Goal: Task Accomplishment & Management: Manage account settings

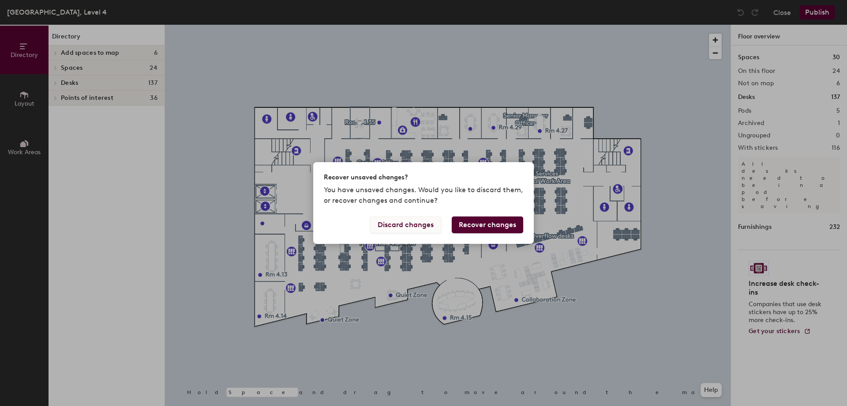
click at [402, 223] on button "Discard changes" at bounding box center [405, 224] width 71 height 17
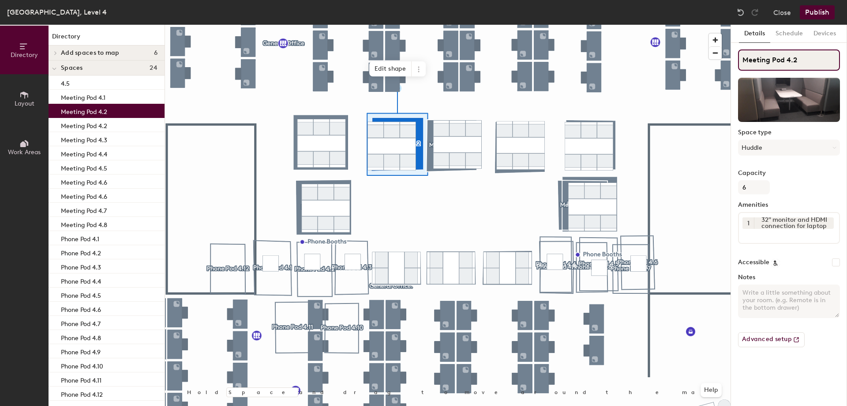
click at [801, 59] on input "Meeting Pod 4.2" at bounding box center [789, 59] width 102 height 21
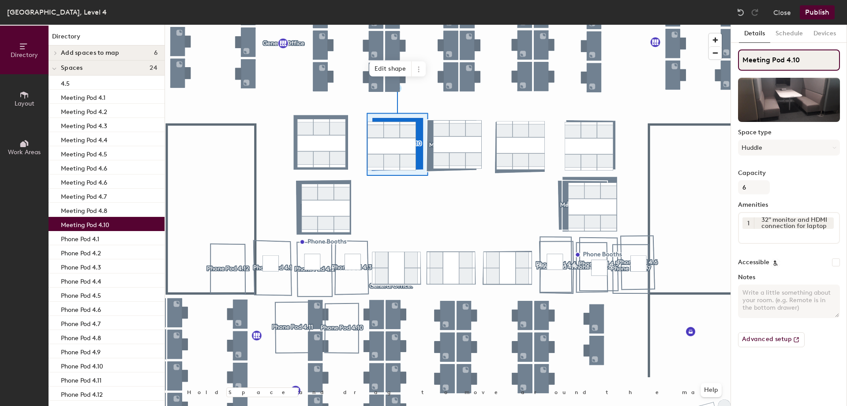
type input "Meeting Pod 4.10"
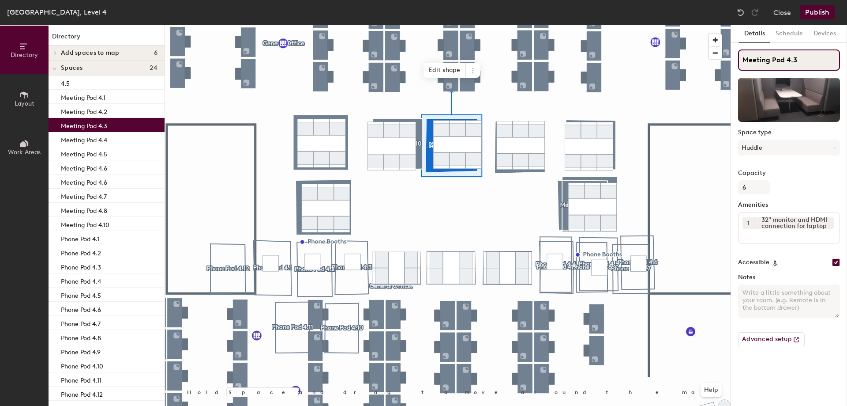
drag, startPoint x: 831, startPoint y: 55, endPoint x: 827, endPoint y: 65, distance: 11.2
click at [830, 55] on input "Meeting Pod 4.3" at bounding box center [789, 59] width 102 height 21
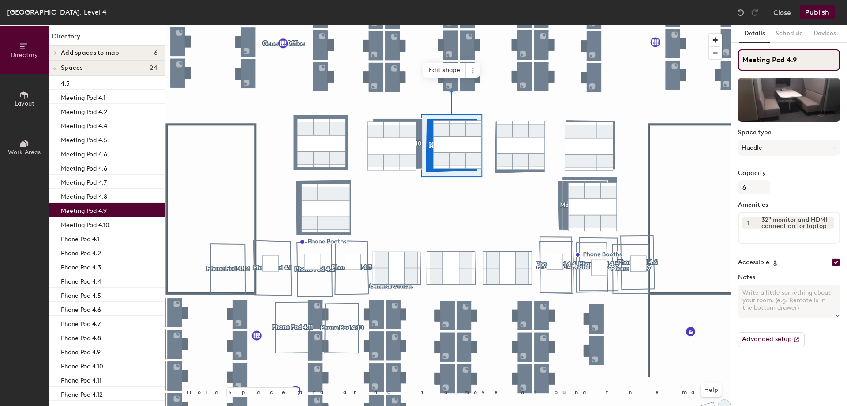
type input "Meeting Pod 4.9"
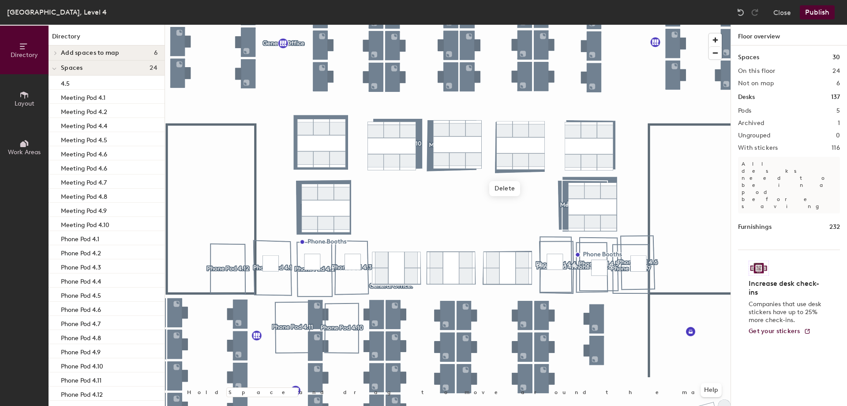
click at [529, 25] on div at bounding box center [448, 25] width 566 height 0
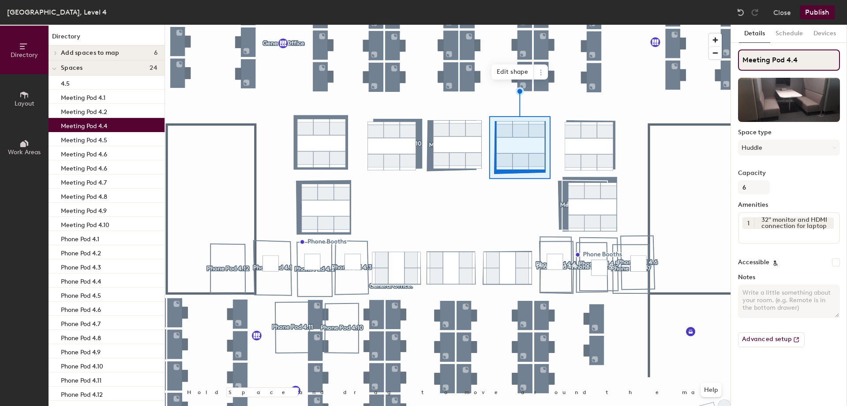
click at [821, 59] on input "Meeting Pod 4.4" at bounding box center [789, 59] width 102 height 21
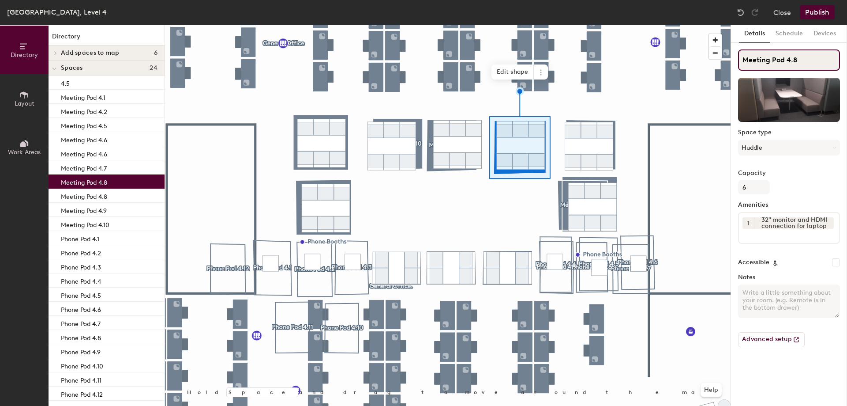
type input "Meeting Pod 4.8"
click at [508, 25] on div at bounding box center [448, 25] width 566 height 0
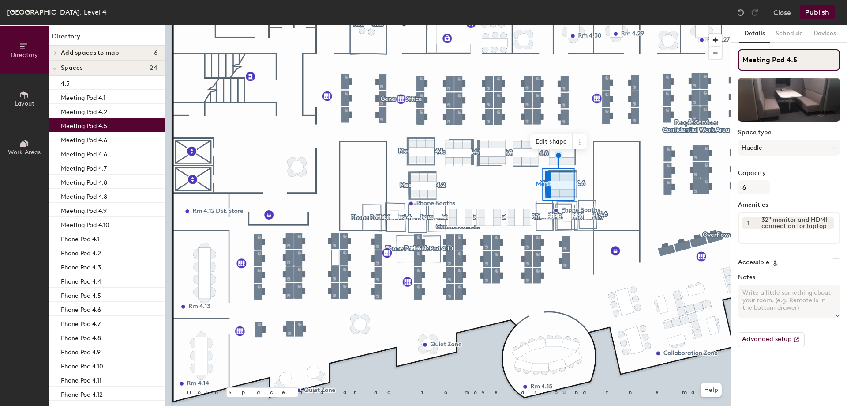
click at [802, 59] on input "Meeting Pod 4.5" at bounding box center [789, 59] width 102 height 21
type input "Meeting Pod 4.6"
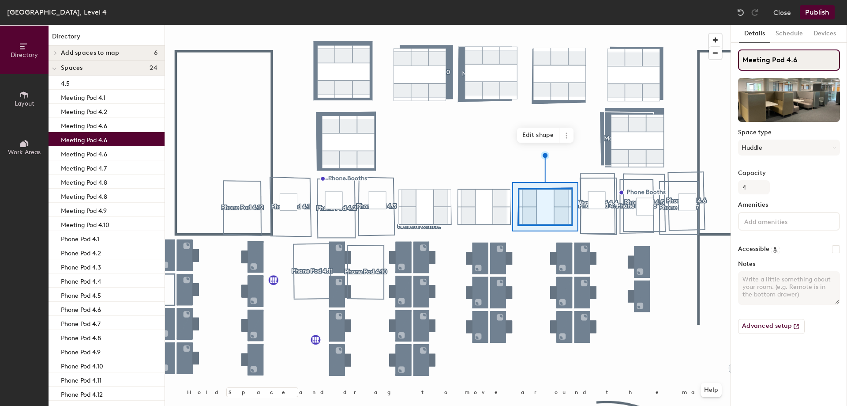
click at [801, 61] on input "Meeting Pod 4.6" at bounding box center [789, 59] width 102 height 21
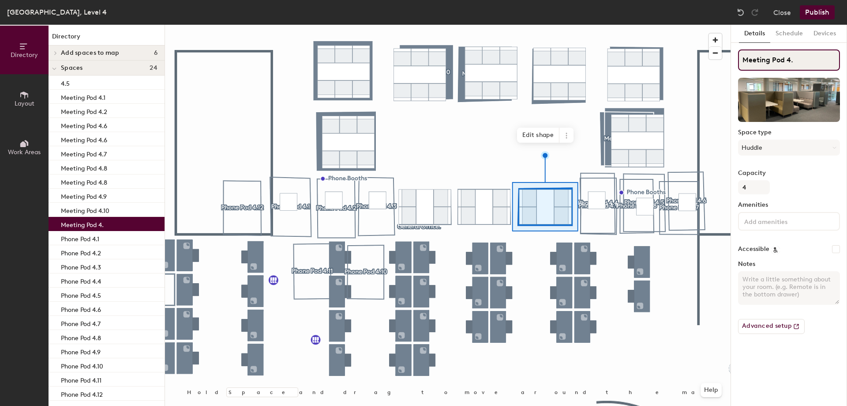
type input "Meeting Pod 4.5"
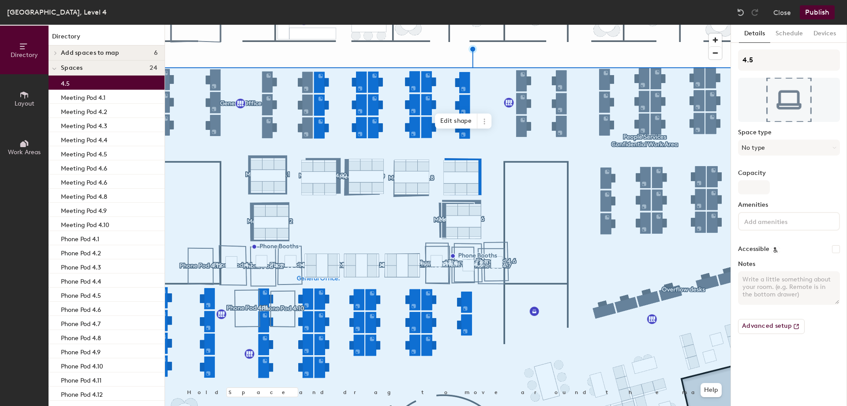
click at [86, 86] on div "4.5" at bounding box center [107, 82] width 116 height 14
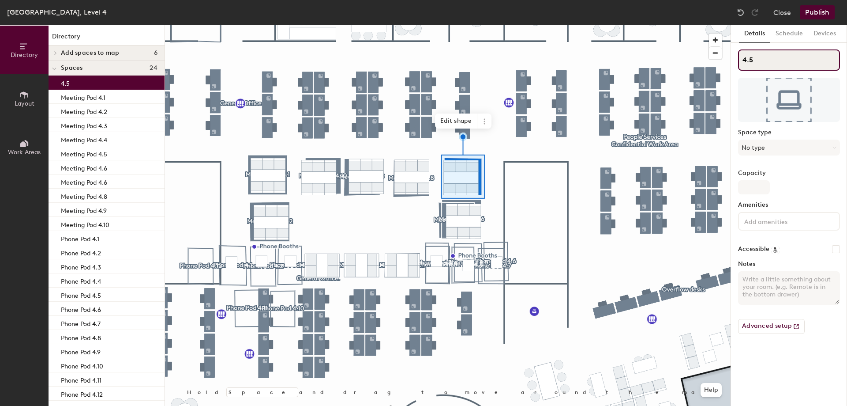
drag, startPoint x: 778, startPoint y: 57, endPoint x: 785, endPoint y: 62, distance: 8.0
click at [778, 58] on input "4.5" at bounding box center [789, 59] width 102 height 21
type input "4.7"
click at [826, 6] on button "Publish" at bounding box center [817, 12] width 35 height 14
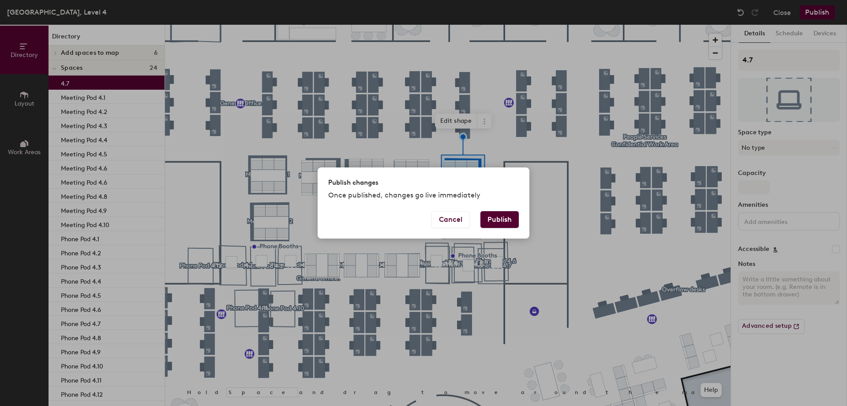
click at [515, 211] on button "Publish" at bounding box center [500, 219] width 38 height 17
